Goal: Complete application form: Complete application form

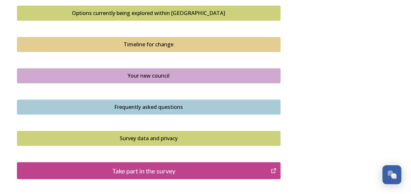
scroll to position [474, 0]
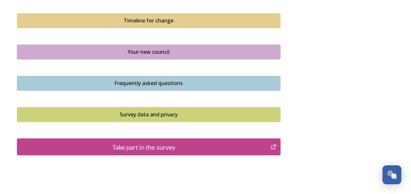
click at [200, 148] on div "Take part in the survey" at bounding box center [144, 147] width 247 height 10
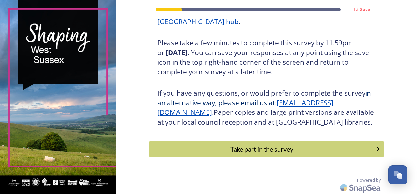
scroll to position [119, 0]
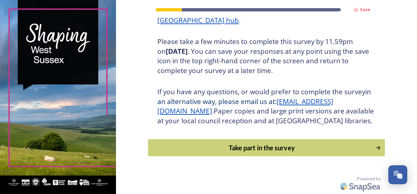
click at [274, 149] on div "Take part in the survey" at bounding box center [261, 148] width 220 height 10
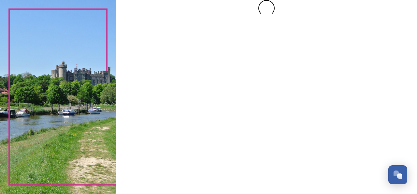
scroll to position [0, 0]
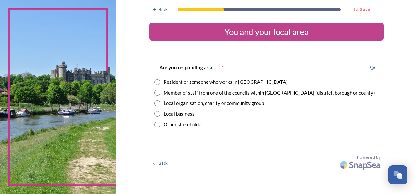
click at [159, 83] on input "radio" at bounding box center [157, 82] width 6 height 6
radio input "true"
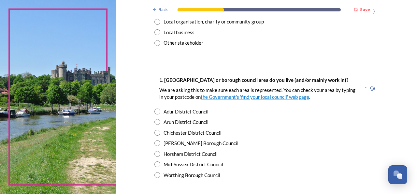
scroll to position [83, 0]
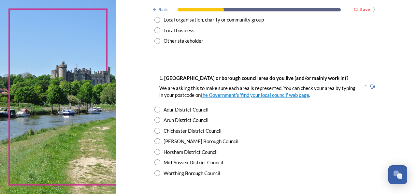
click at [156, 132] on input "radio" at bounding box center [157, 131] width 6 height 6
radio input "true"
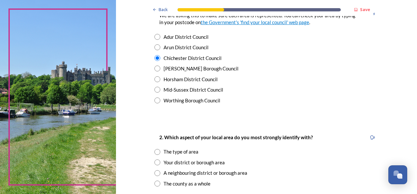
scroll to position [167, 0]
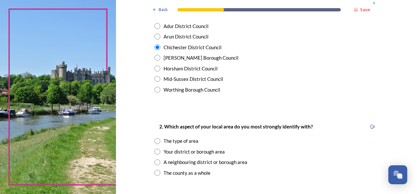
click at [154, 141] on input "radio" at bounding box center [157, 141] width 6 height 6
radio input "true"
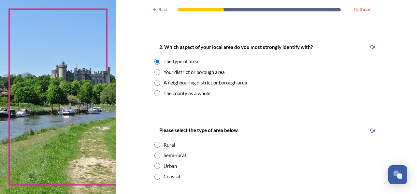
scroll to position [250, 0]
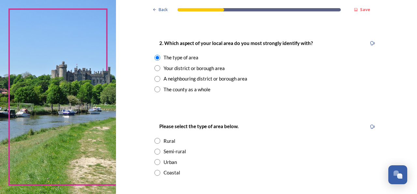
click at [154, 150] on input "radio" at bounding box center [157, 151] width 6 height 6
radio input "true"
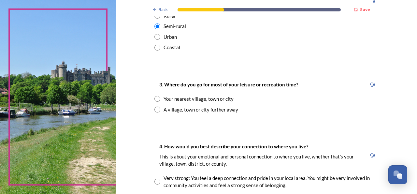
click at [155, 99] on input "radio" at bounding box center [157, 99] width 6 height 6
radio input "true"
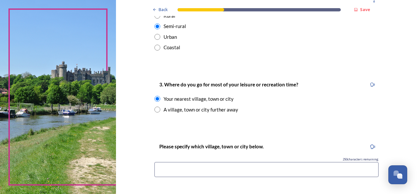
scroll to position [417, 0]
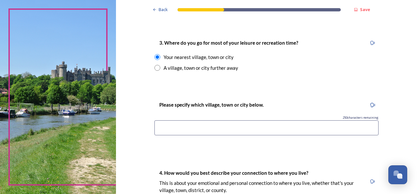
click at [172, 128] on input at bounding box center [266, 127] width 224 height 15
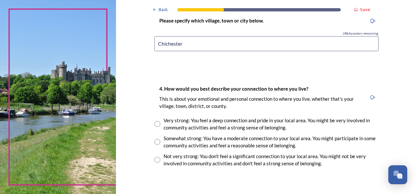
scroll to position [542, 0]
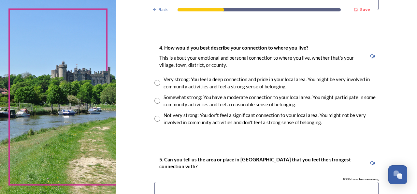
type input "Chichester"
click at [155, 81] on input "radio" at bounding box center [157, 83] width 6 height 6
click at [154, 97] on div "Somewhat strong: You have a moderate connection to your local area. You might p…" at bounding box center [266, 100] width 224 height 15
radio input "false"
radio input "true"
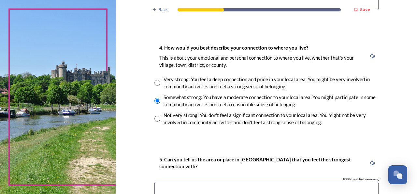
scroll to position [625, 0]
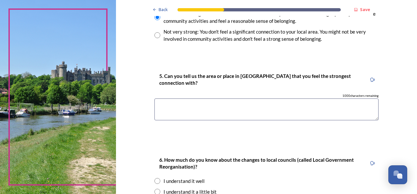
click at [189, 107] on textarea at bounding box center [266, 109] width 224 height 22
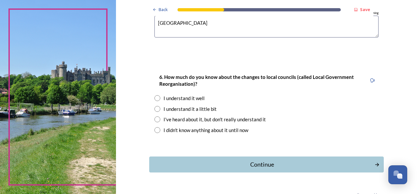
scroll to position [708, 0]
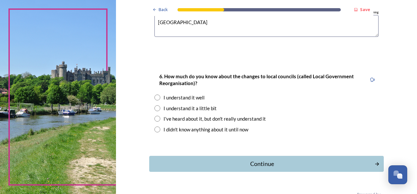
type textarea "[GEOGRAPHIC_DATA]"
click at [154, 108] on input "radio" at bounding box center [157, 108] width 6 height 6
radio input "true"
click at [261, 161] on div "Continue" at bounding box center [261, 163] width 220 height 9
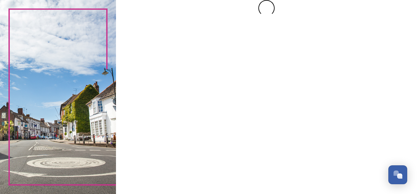
scroll to position [0, 0]
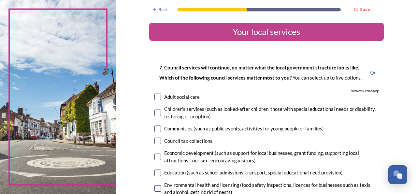
click at [155, 99] on input "checkbox" at bounding box center [157, 96] width 7 height 7
checkbox input "true"
click at [154, 112] on input "checkbox" at bounding box center [157, 112] width 7 height 7
checkbox input "true"
click at [157, 126] on input "checkbox" at bounding box center [157, 128] width 7 height 7
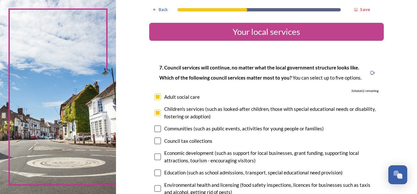
checkbox input "true"
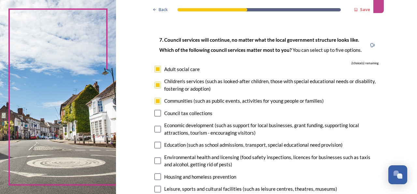
scroll to position [42, 0]
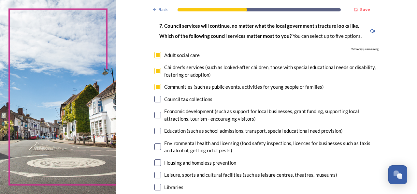
click at [157, 132] on input "checkbox" at bounding box center [157, 131] width 7 height 7
checkbox input "true"
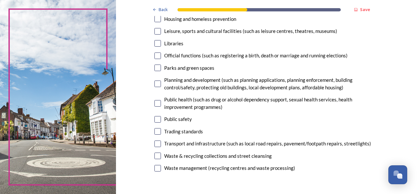
scroll to position [208, 0]
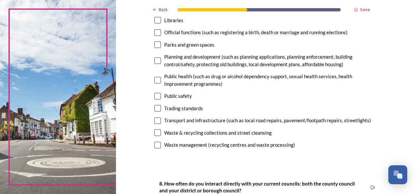
click at [154, 80] on input "checkbox" at bounding box center [157, 80] width 7 height 7
checkbox input "true"
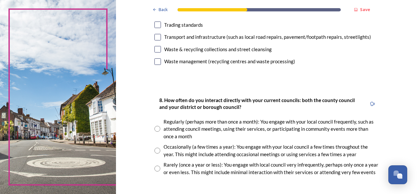
scroll to position [333, 0]
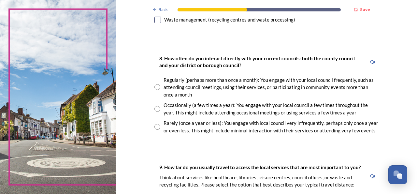
click at [157, 109] on input "radio" at bounding box center [157, 109] width 6 height 6
radio input "true"
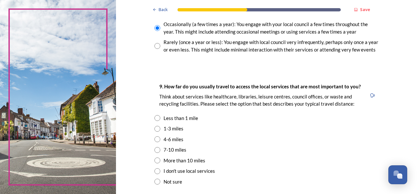
scroll to position [417, 0]
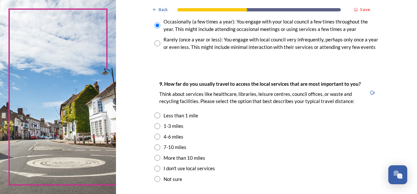
click at [154, 114] on input "radio" at bounding box center [157, 115] width 6 height 6
radio input "true"
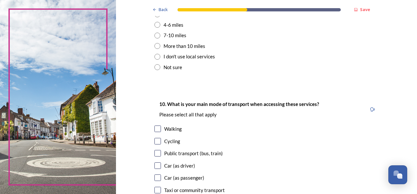
scroll to position [542, 0]
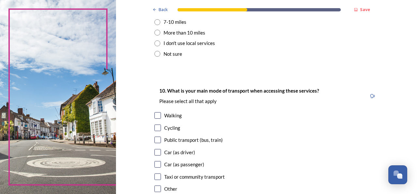
click at [154, 115] on input "checkbox" at bounding box center [157, 115] width 7 height 7
checkbox input "true"
click at [156, 150] on input "checkbox" at bounding box center [157, 152] width 7 height 7
checkbox input "true"
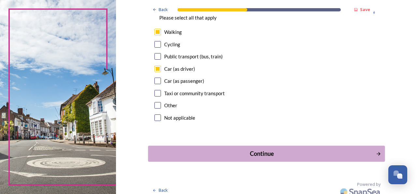
click at [261, 153] on div "Continue" at bounding box center [261, 153] width 220 height 9
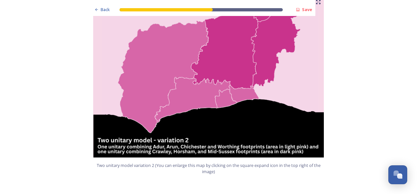
scroll to position [792, 0]
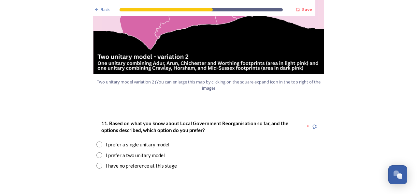
click at [96, 162] on input "radio" at bounding box center [99, 165] width 6 height 6
radio input "true"
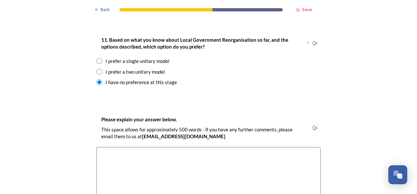
click at [97, 69] on input "radio" at bounding box center [99, 72] width 6 height 6
radio input "true"
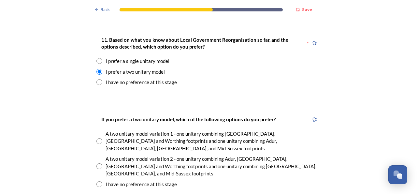
click at [96, 163] on input "radio" at bounding box center [99, 166] width 6 height 6
radio input "true"
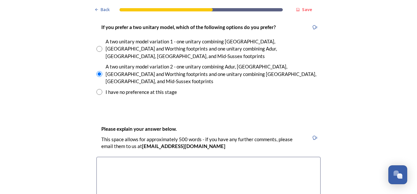
scroll to position [959, 0]
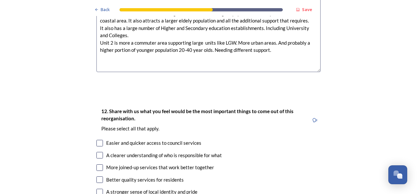
scroll to position [1209, 0]
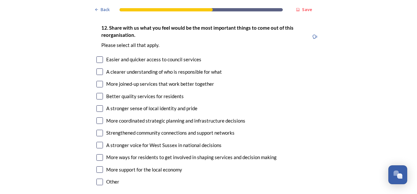
type textarea "The opposite ends of the county are very different. Unit 1 is coastal and rural…"
click at [98, 68] on input "checkbox" at bounding box center [99, 71] width 7 height 7
checkbox input "true"
click at [97, 117] on input "checkbox" at bounding box center [99, 120] width 7 height 7
checkbox input "true"
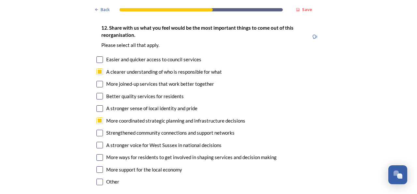
click at [96, 130] on input "checkbox" at bounding box center [99, 133] width 7 height 7
checkbox input "true"
click at [99, 166] on input "checkbox" at bounding box center [99, 169] width 7 height 7
checkbox input "true"
click at [97, 93] on input "checkbox" at bounding box center [99, 96] width 7 height 7
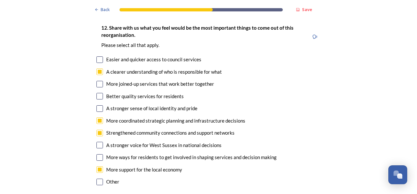
checkbox input "true"
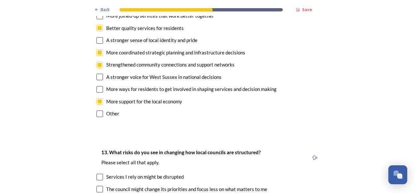
scroll to position [1292, 0]
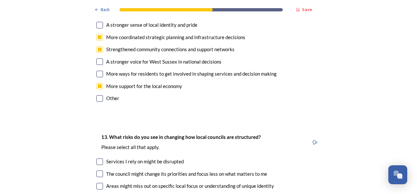
click at [96, 158] on input "checkbox" at bounding box center [99, 161] width 7 height 7
checkbox input "true"
click at [97, 170] on input "checkbox" at bounding box center [99, 173] width 7 height 7
checkbox input "true"
click at [98, 183] on input "checkbox" at bounding box center [99, 186] width 7 height 7
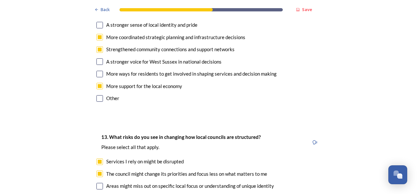
checkbox input "true"
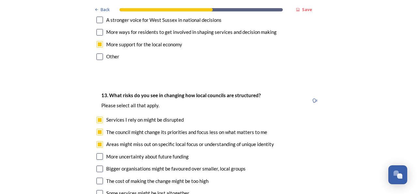
click at [96, 165] on input "checkbox" at bounding box center [99, 168] width 7 height 7
checkbox input "true"
click at [97, 177] on input "checkbox" at bounding box center [99, 180] width 7 height 7
checkbox input "true"
click at [97, 190] on input "checkbox" at bounding box center [99, 193] width 7 height 7
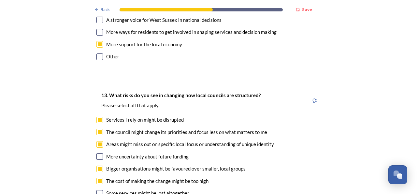
checkbox input "true"
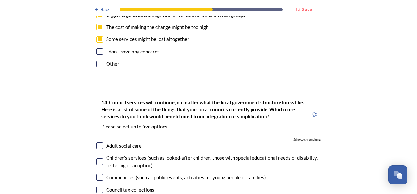
scroll to position [1500, 0]
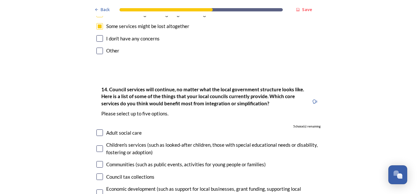
click at [97, 145] on input "checkbox" at bounding box center [99, 148] width 7 height 7
checkbox input "true"
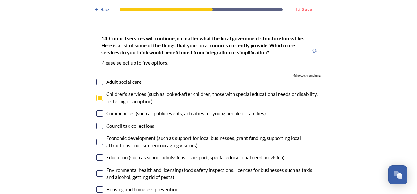
scroll to position [1584, 0]
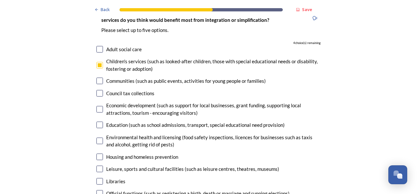
click at [97, 106] on input "checkbox" at bounding box center [99, 109] width 7 height 7
checkbox input "true"
click at [96, 153] on input "checkbox" at bounding box center [99, 156] width 7 height 7
checkbox input "true"
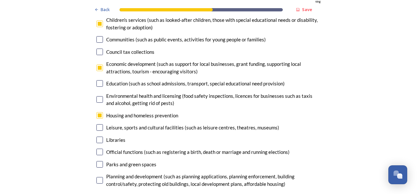
scroll to position [1625, 0]
click at [96, 161] on input "checkbox" at bounding box center [99, 164] width 7 height 7
checkbox input "true"
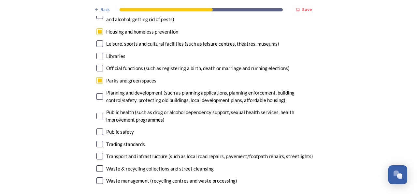
scroll to position [1792, 0]
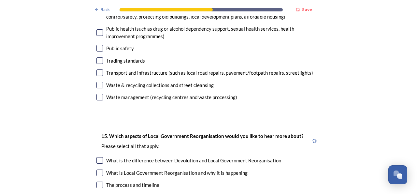
click at [96, 157] on input "checkbox" at bounding box center [99, 160] width 7 height 7
checkbox input "true"
drag, startPoint x: 97, startPoint y: 137, endPoint x: 101, endPoint y: 140, distance: 4.7
click at [96, 169] on input "checkbox" at bounding box center [99, 172] width 7 height 7
checkbox input "true"
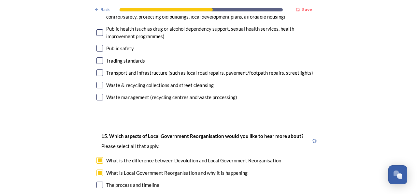
scroll to position [1834, 0]
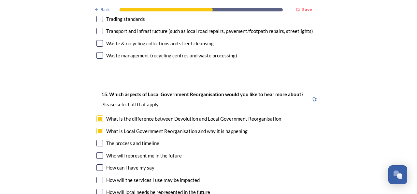
click at [96, 152] on input "checkbox" at bounding box center [99, 155] width 7 height 7
checkbox input "true"
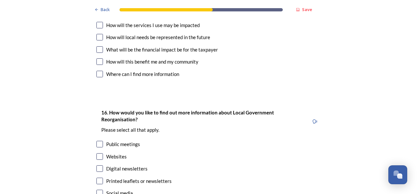
scroll to position [2000, 0]
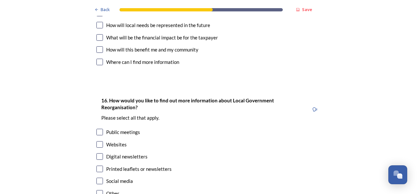
click at [97, 141] on input "checkbox" at bounding box center [99, 144] width 7 height 7
checkbox input "true"
click at [96, 153] on input "checkbox" at bounding box center [99, 156] width 7 height 7
checkbox input "true"
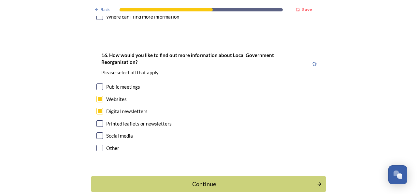
scroll to position [2046, 0]
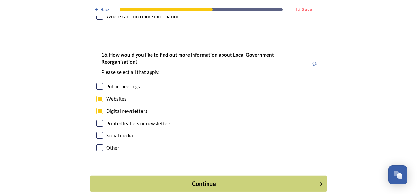
click at [285, 175] on button "Continue" at bounding box center [208, 183] width 237 height 16
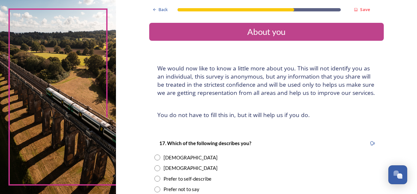
scroll to position [125, 0]
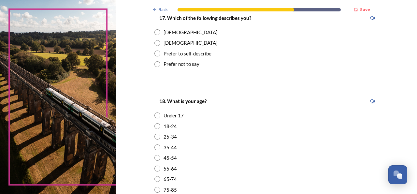
click at [155, 45] on input "radio" at bounding box center [157, 43] width 6 height 6
radio input "true"
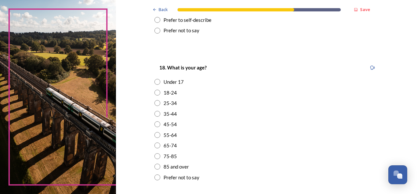
scroll to position [250, 0]
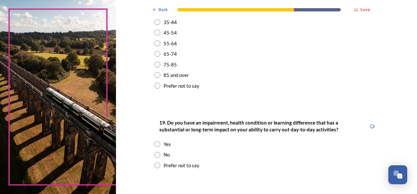
click at [155, 64] on input "radio" at bounding box center [157, 65] width 6 height 6
radio input "true"
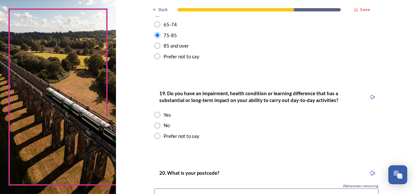
scroll to position [292, 0]
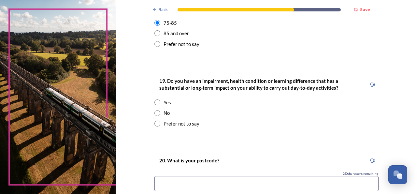
click at [154, 101] on input "radio" at bounding box center [157, 102] width 6 height 6
radio input "true"
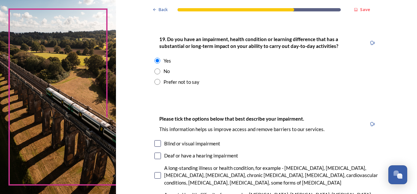
scroll to position [375, 0]
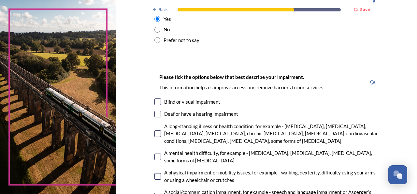
click at [156, 115] on input "checkbox" at bounding box center [157, 114] width 7 height 7
checkbox input "true"
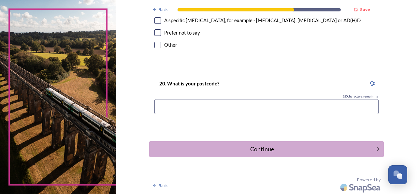
scroll to position [567, 0]
click at [206, 104] on input at bounding box center [266, 106] width 224 height 15
type input "PO191BL"
click at [259, 150] on div "Continue" at bounding box center [261, 148] width 220 height 9
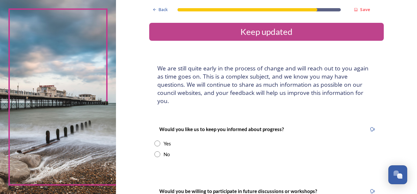
click at [154, 140] on input "radio" at bounding box center [157, 143] width 6 height 6
radio input "true"
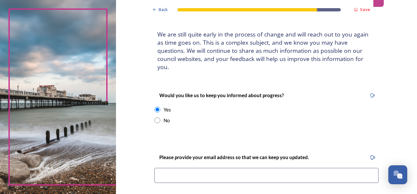
scroll to position [83, 0]
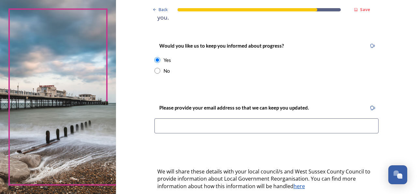
click at [241, 118] on input at bounding box center [266, 125] width 224 height 15
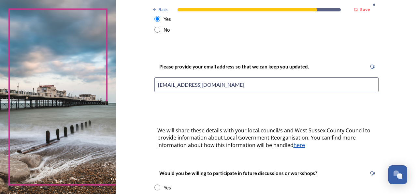
scroll to position [167, 0]
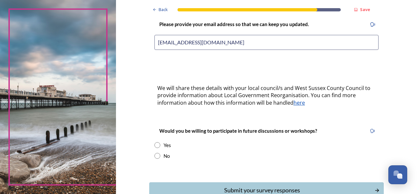
type input "[EMAIL_ADDRESS][DOMAIN_NAME]"
click at [157, 142] on input "radio" at bounding box center [157, 145] width 6 height 6
radio input "true"
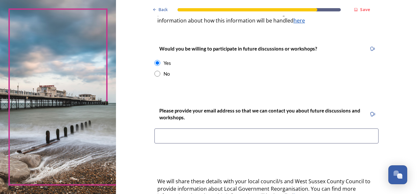
scroll to position [250, 0]
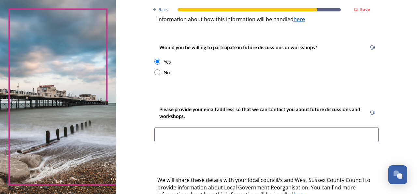
click at [186, 131] on input at bounding box center [266, 134] width 224 height 15
type input "mikec"
click at [155, 69] on input "radio" at bounding box center [157, 72] width 6 height 6
radio input "true"
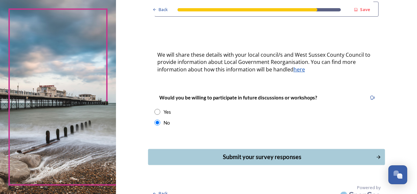
click at [260, 152] on div "Submit your survey responses" at bounding box center [261, 156] width 220 height 9
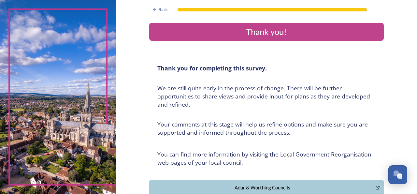
click at [256, 30] on div "Thank you!" at bounding box center [266, 31] width 229 height 13
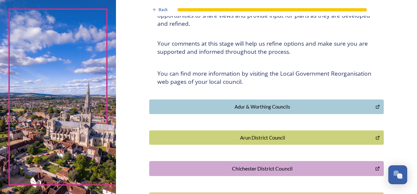
scroll to position [83, 0]
